Goal: Task Accomplishment & Management: Manage account settings

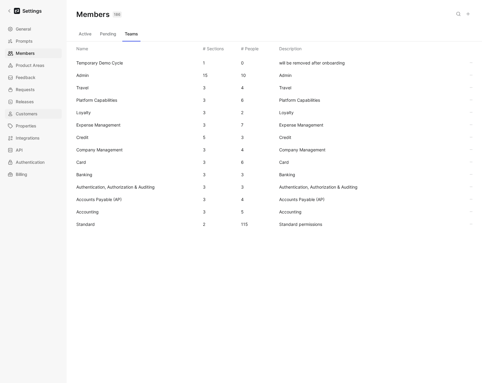
click at [29, 116] on span "Customers" at bounding box center [27, 113] width 22 height 7
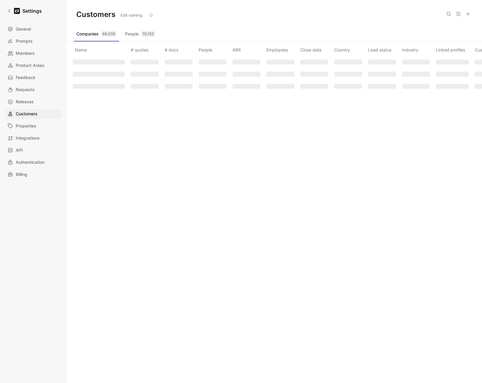
click at [446, 14] on icon at bounding box center [448, 13] width 5 height 5
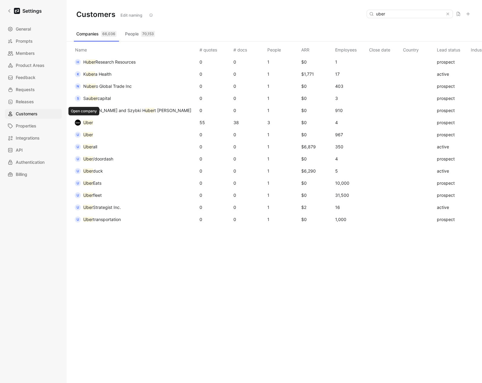
type input "uber"
click at [89, 123] on mark "Uber" at bounding box center [88, 122] width 10 height 5
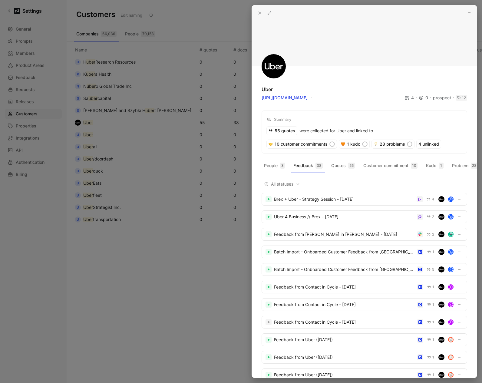
click at [269, 13] on icon at bounding box center [269, 13] width 5 height 5
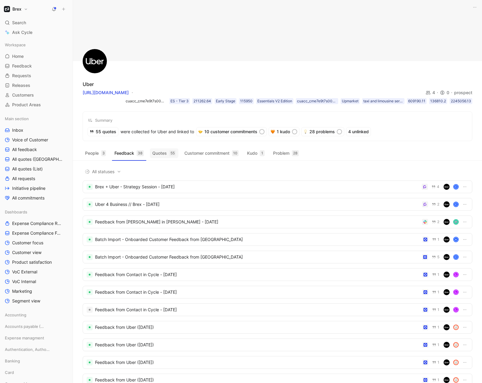
click at [165, 149] on button "Quotes 55" at bounding box center [164, 153] width 28 height 10
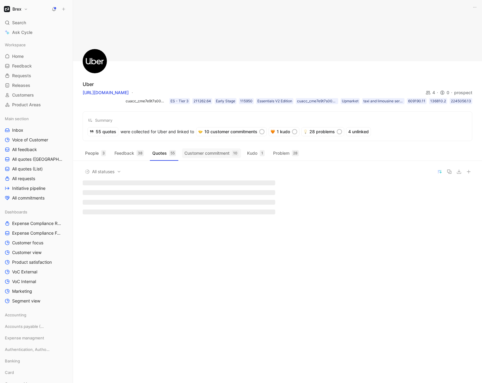
click at [205, 153] on button "Customer commitment 10" at bounding box center [211, 153] width 59 height 10
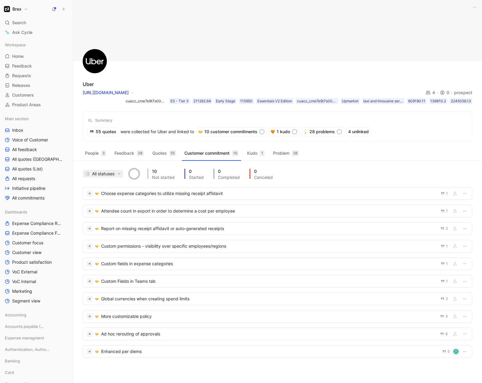
click at [121, 174] on icon "button" at bounding box center [119, 174] width 4 height 4
click at [473, 7] on icon "button" at bounding box center [474, 7] width 5 height 5
click at [18, 149] on span "All feedback" at bounding box center [24, 149] width 25 height 6
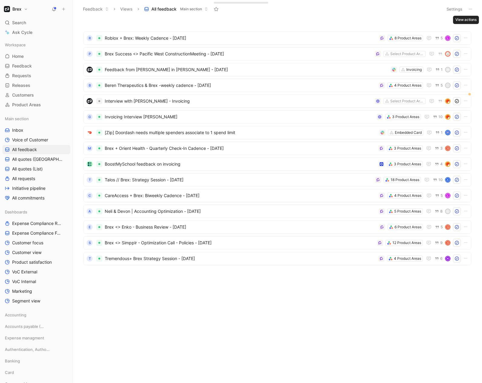
click at [469, 9] on icon at bounding box center [470, 9] width 5 height 5
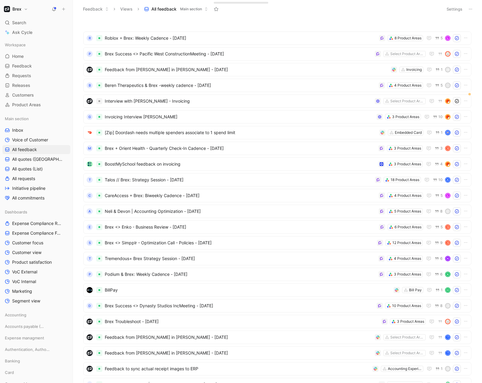
click at [452, 7] on button "Settings" at bounding box center [453, 9] width 21 height 8
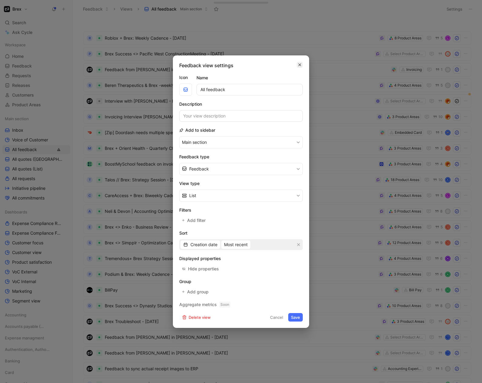
click at [299, 65] on icon "button" at bounding box center [299, 64] width 3 height 3
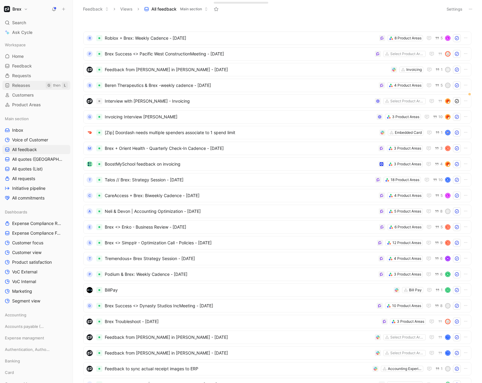
click at [27, 84] on span "Releases" at bounding box center [21, 85] width 18 height 6
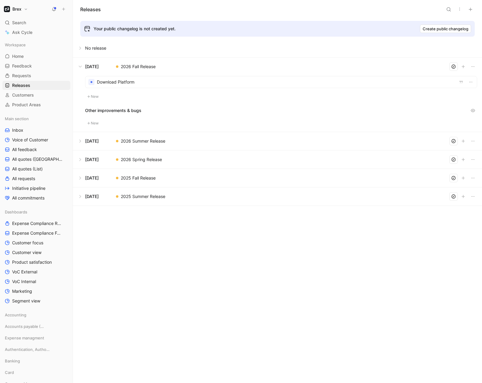
click at [436, 32] on button "Create public changelog" at bounding box center [445, 29] width 51 height 8
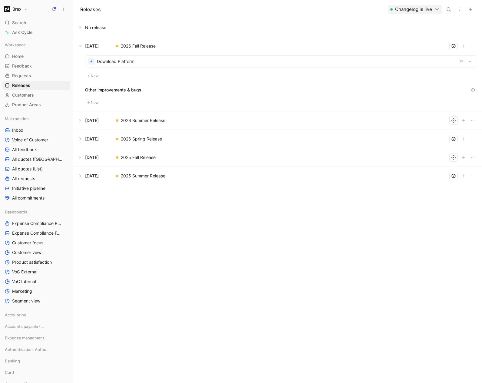
click at [439, 10] on icon "button" at bounding box center [436, 9] width 5 height 5
click at [392, 33] on div "Copy link" at bounding box center [406, 30] width 65 height 7
click at [430, 11] on button "Changelog is live" at bounding box center [415, 9] width 54 height 8
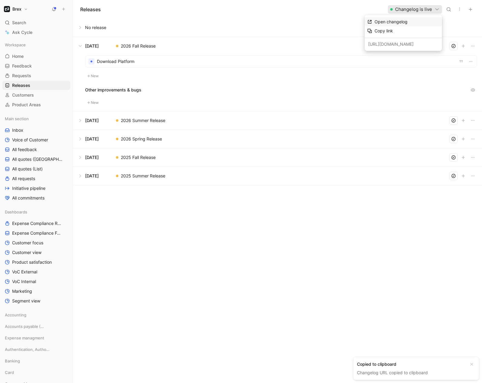
click at [384, 20] on span "Open changelog" at bounding box center [390, 21] width 33 height 5
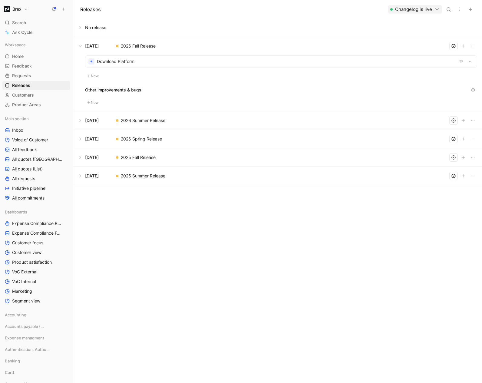
click at [394, 12] on button "Changelog is live" at bounding box center [415, 9] width 54 height 8
click at [382, 47] on div "[URL][DOMAIN_NAME]" at bounding box center [402, 43] width 77 height 11
click at [458, 8] on icon "button" at bounding box center [459, 9] width 5 height 5
click at [453, 19] on span "Changelog settings" at bounding box center [441, 21] width 38 height 5
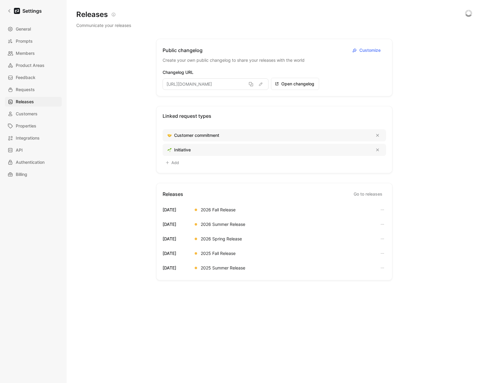
click at [198, 64] on span "Create your own public changelog to share your releases with the world" at bounding box center [273, 60] width 223 height 7
click at [352, 51] on icon "button" at bounding box center [354, 50] width 5 height 6
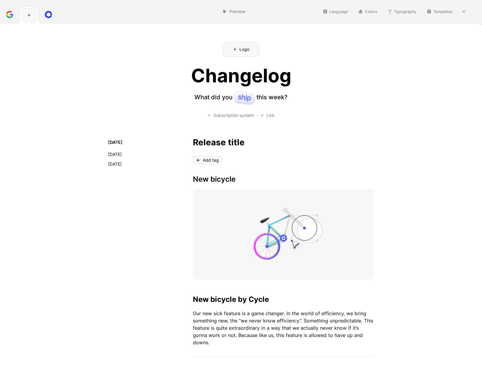
click at [26, 18] on div at bounding box center [28, 14] width 7 height 7
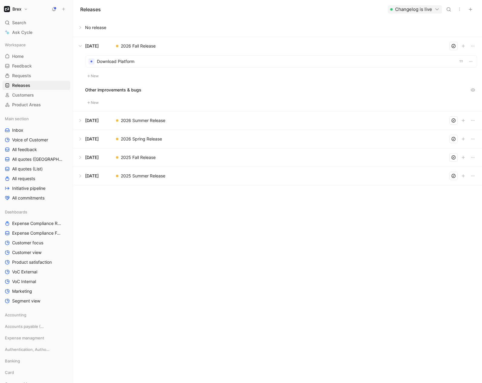
click at [420, 9] on button "Changelog is live" at bounding box center [415, 9] width 54 height 8
drag, startPoint x: 346, startPoint y: 26, endPoint x: 360, endPoint y: 21, distance: 15.2
click at [391, 10] on div "button" at bounding box center [391, 9] width 2 height 2
drag, startPoint x: 83, startPoint y: 48, endPoint x: 95, endPoint y: 46, distance: 12.8
click at [83, 48] on button at bounding box center [277, 46] width 408 height 18
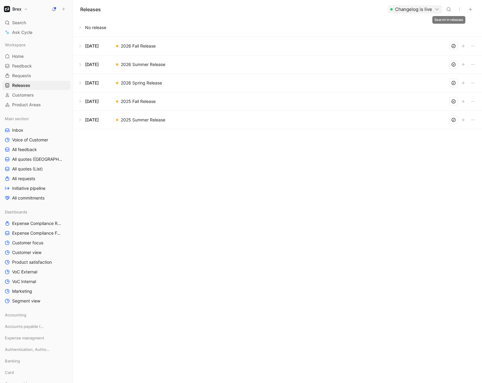
click at [456, 9] on button "button" at bounding box center [459, 9] width 8 height 8
drag, startPoint x: 381, startPoint y: 23, endPoint x: 462, endPoint y: 15, distance: 81.1
click at [179, 11] on div "Releases Changelog is live" at bounding box center [277, 9] width 409 height 18
click at [20, 9] on h1 "Brex" at bounding box center [16, 8] width 9 height 5
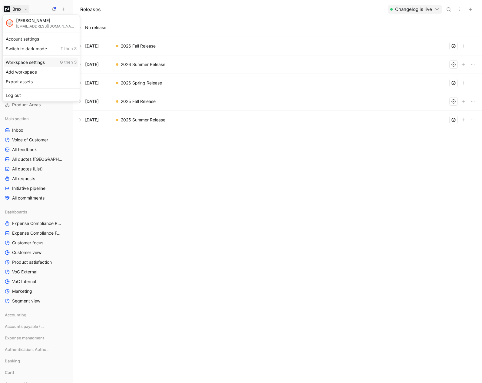
click at [30, 60] on div "Workspace settings G then S" at bounding box center [41, 62] width 74 height 10
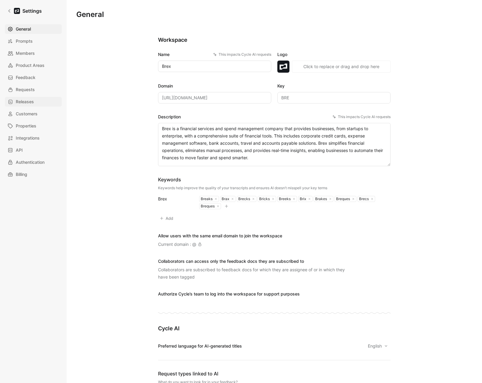
click at [24, 106] on link "Releases" at bounding box center [33, 102] width 57 height 10
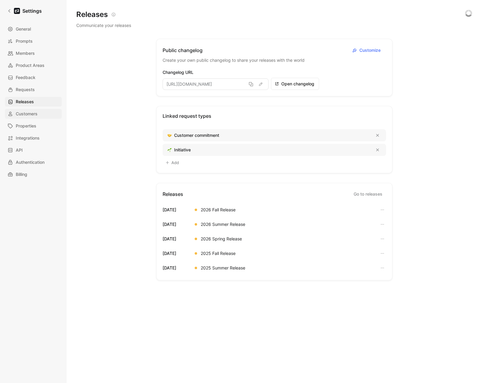
click at [24, 113] on span "Customers" at bounding box center [27, 113] width 22 height 7
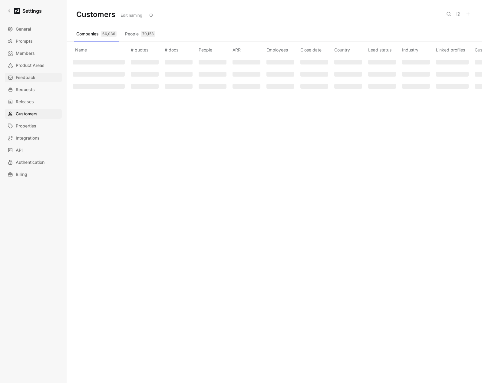
click at [24, 73] on link "Feedback" at bounding box center [33, 78] width 57 height 10
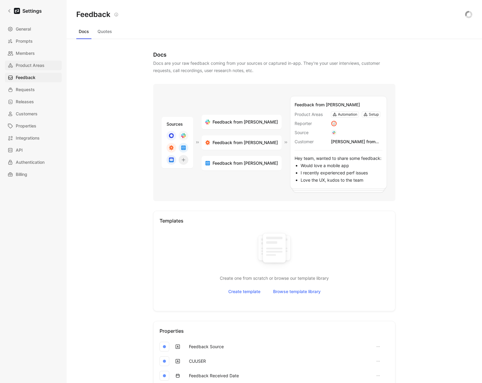
click at [27, 62] on span "Product Areas" at bounding box center [30, 65] width 29 height 7
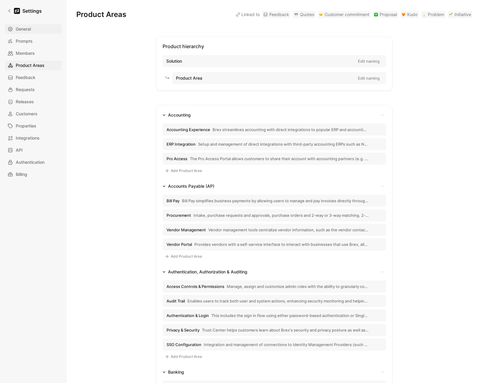
click at [30, 29] on span "General" at bounding box center [23, 28] width 15 height 7
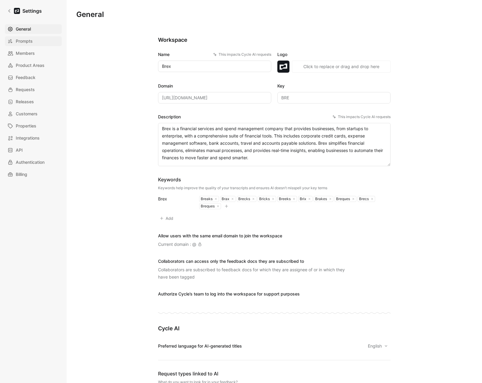
click at [31, 39] on span "Prompts" at bounding box center [24, 41] width 17 height 7
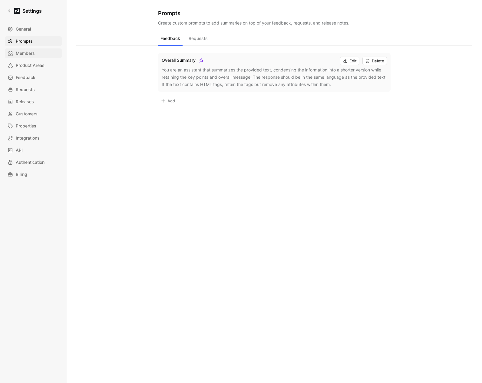
click at [29, 52] on span "Members" at bounding box center [25, 53] width 19 height 7
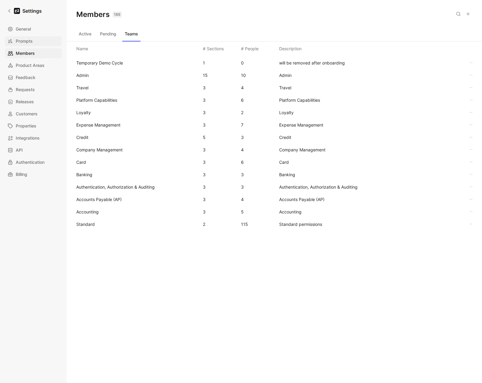
click at [31, 38] on span "Prompts" at bounding box center [24, 41] width 17 height 7
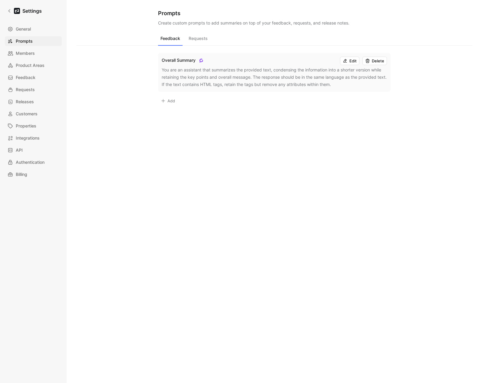
click at [204, 44] on button "Requests" at bounding box center [198, 39] width 24 height 11
click at [168, 41] on button "Feedback" at bounding box center [170, 39] width 25 height 11
click at [15, 16] on link "Settings" at bounding box center [24, 11] width 39 height 12
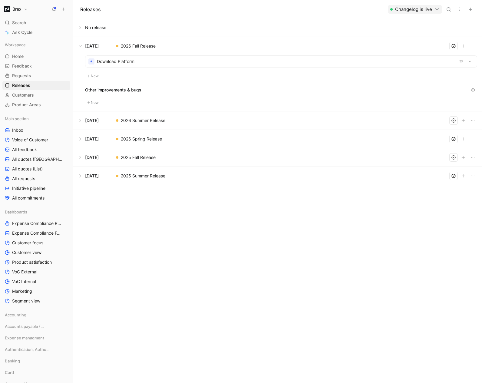
click at [395, 10] on button "Changelog is live" at bounding box center [415, 9] width 54 height 8
click at [376, 24] on span "Open changelog" at bounding box center [390, 21] width 33 height 5
click at [414, 10] on button "Changelog is live" at bounding box center [415, 9] width 54 height 8
click at [426, 47] on div "[URL][DOMAIN_NAME]" at bounding box center [402, 43] width 77 height 11
click at [426, 45] on div "[URL][DOMAIN_NAME]" at bounding box center [402, 43] width 77 height 11
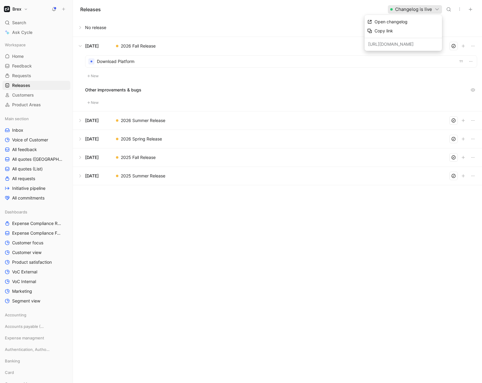
click at [426, 45] on div "[URL][DOMAIN_NAME]" at bounding box center [402, 43] width 77 height 11
drag, startPoint x: 447, startPoint y: 27, endPoint x: 447, endPoint y: 11, distance: 15.7
click at [461, 9] on icon "button" at bounding box center [459, 9] width 5 height 5
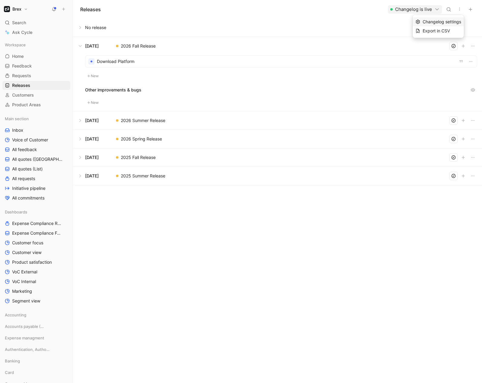
click at [453, 20] on span "Changelog settings" at bounding box center [441, 21] width 38 height 5
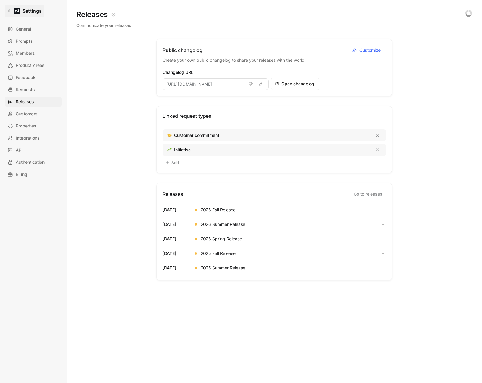
click at [19, 8] on link "Settings" at bounding box center [24, 11] width 39 height 12
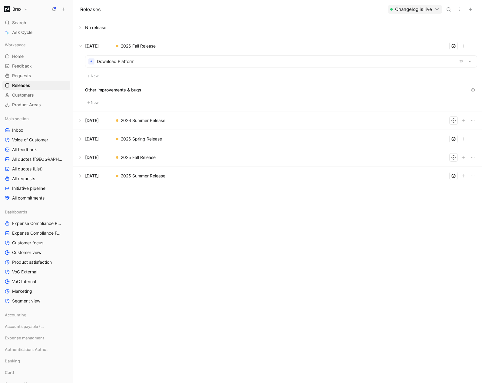
click at [417, 11] on button "Changelog is live" at bounding box center [415, 9] width 54 height 8
click at [24, 8] on button "Brex" at bounding box center [15, 9] width 27 height 8
click at [26, 61] on div "Workspace settings G then S" at bounding box center [41, 62] width 74 height 10
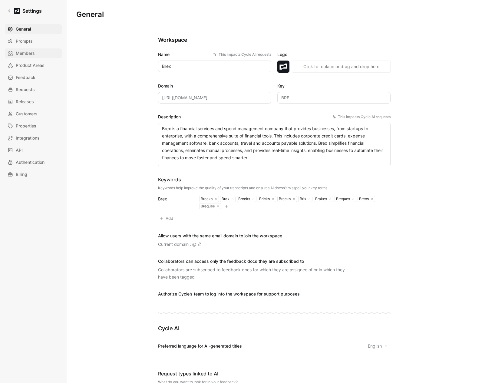
click at [21, 54] on span "Members" at bounding box center [25, 53] width 19 height 7
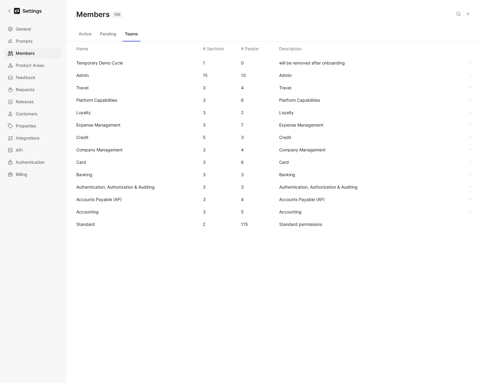
click at [91, 224] on span "Standard" at bounding box center [85, 223] width 18 height 5
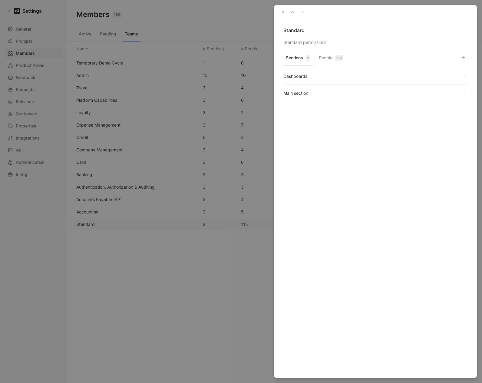
click at [315, 61] on div "Sections 2 People 115" at bounding box center [375, 59] width 184 height 12
click at [319, 58] on button "People 115" at bounding box center [330, 60] width 29 height 12
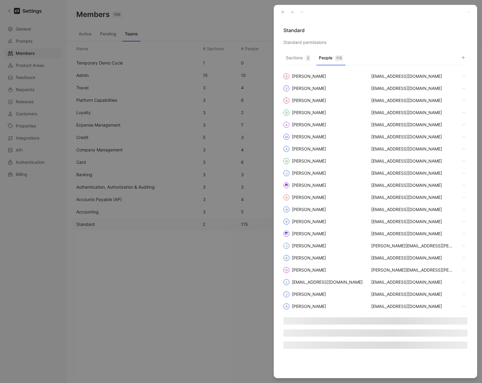
click at [461, 57] on icon "button" at bounding box center [462, 57] width 5 height 5
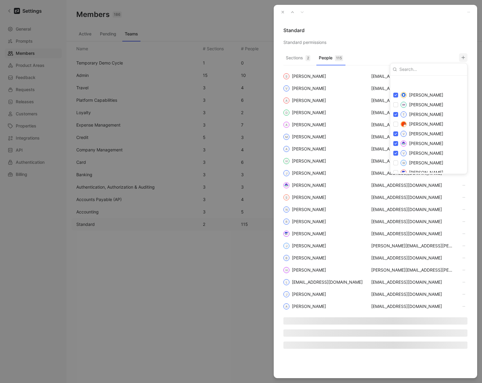
scroll to position [1261, 0]
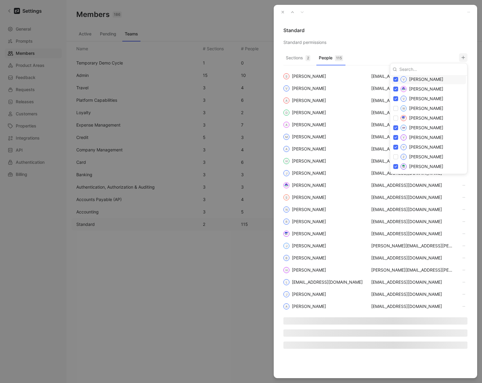
click at [417, 32] on div at bounding box center [241, 191] width 482 height 383
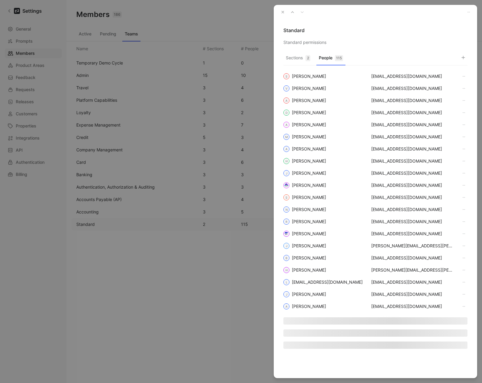
click at [283, 12] on icon "button" at bounding box center [282, 12] width 4 height 4
